Goal: Find specific page/section: Find specific page/section

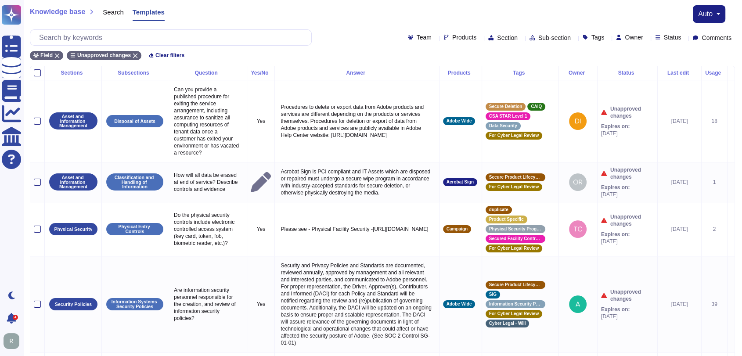
click at [633, 37] on div "Owner" at bounding box center [631, 37] width 30 height 7
type input "[PERSON_NAME]"
click at [653, 79] on span "[PERSON_NAME]" at bounding box center [655, 79] width 54 height 8
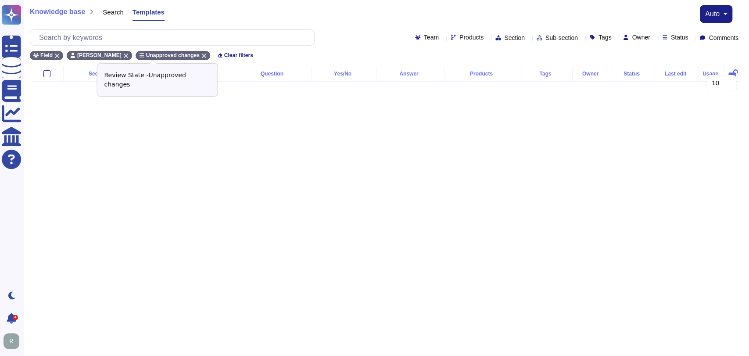
click at [201, 54] on icon at bounding box center [203, 56] width 5 height 5
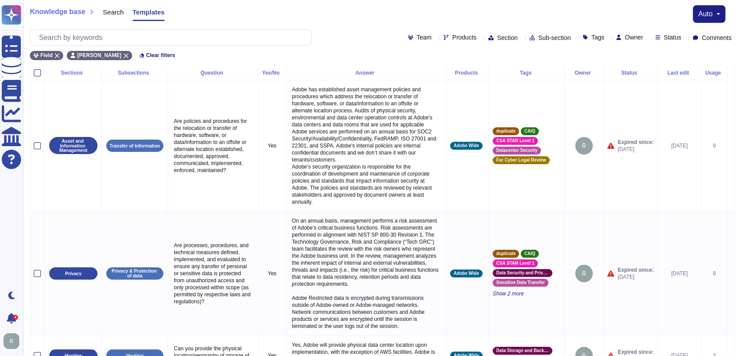
click at [141, 11] on span "Templates" at bounding box center [149, 12] width 32 height 7
click at [631, 35] on div "Owner" at bounding box center [631, 37] width 30 height 7
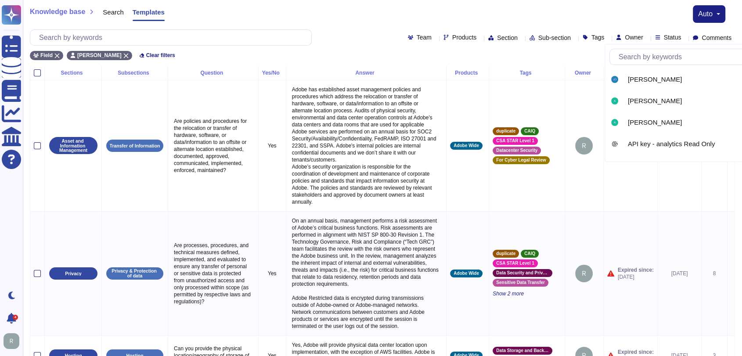
click at [648, 58] on input "text" at bounding box center [697, 56] width 166 height 15
click at [362, 22] on div "Knowledge base Search Templates auto" at bounding box center [382, 14] width 705 height 18
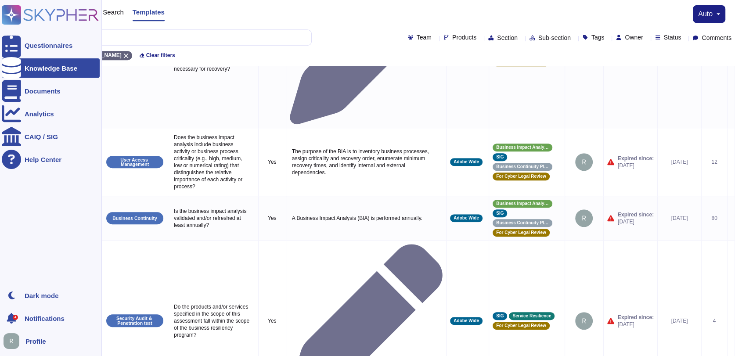
scroll to position [407, 0]
